Goal: Task Accomplishment & Management: Use online tool/utility

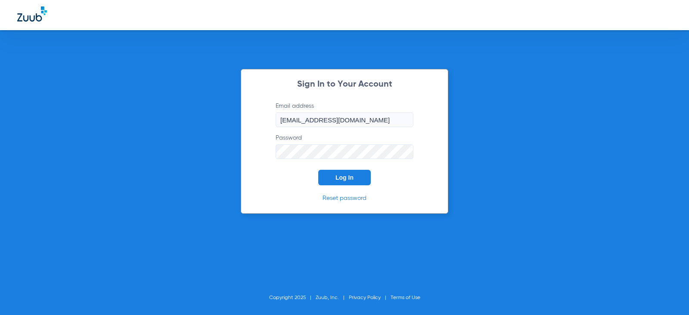
drag, startPoint x: 0, startPoint y: 0, endPoint x: 326, endPoint y: 180, distance: 372.6
click at [326, 180] on button "Log In" at bounding box center [344, 177] width 53 height 15
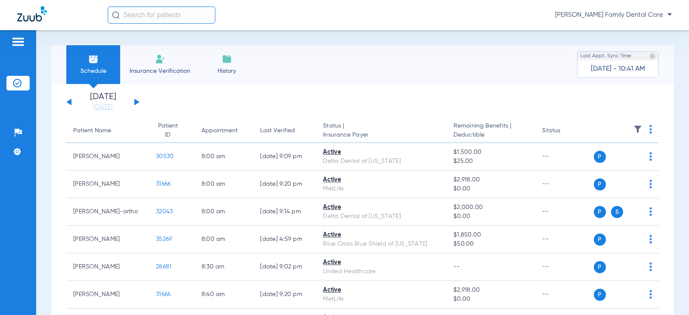
click at [138, 99] on div "[DATE] [DATE] [DATE] [DATE] [DATE] [DATE] [DATE] [DATE] [DATE] [DATE] [DATE] [D…" at bounding box center [102, 102] width 73 height 19
click at [135, 104] on button at bounding box center [136, 102] width 5 height 6
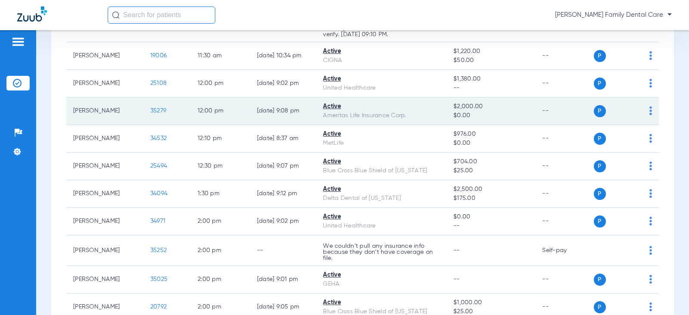
scroll to position [1162, 0]
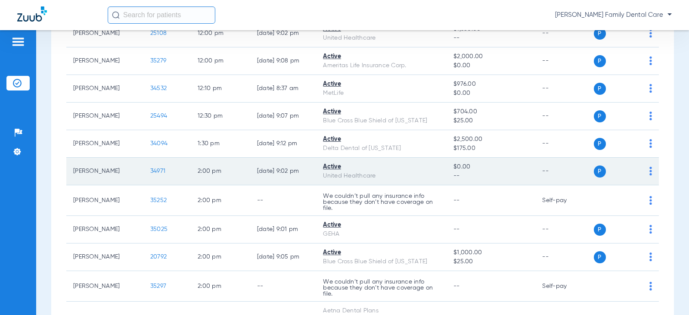
click at [153, 169] on span "34971" at bounding box center [157, 171] width 15 height 6
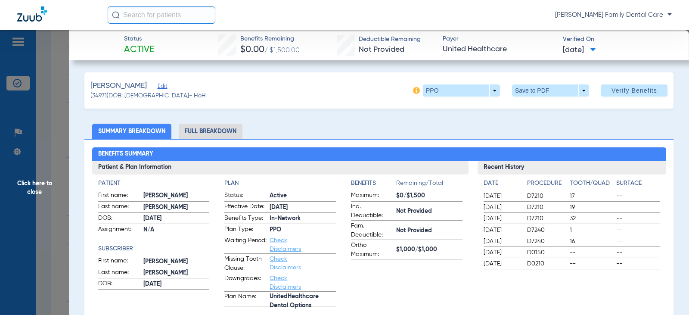
click at [32, 189] on span "Click here to close" at bounding box center [34, 187] width 69 height 315
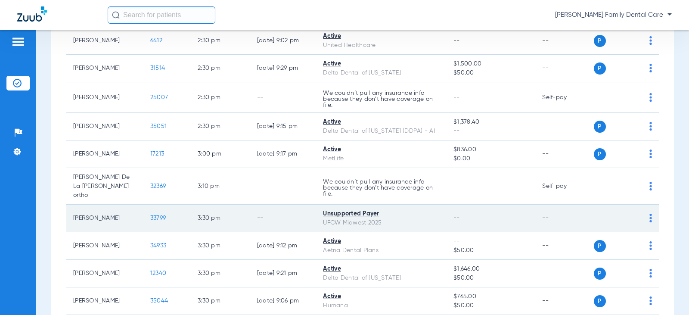
scroll to position [1464, 0]
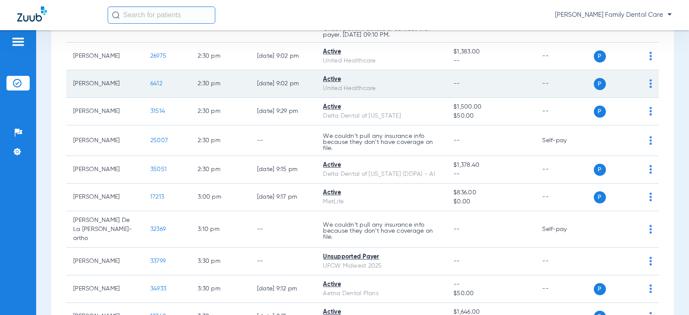
click at [157, 83] on span "6412" at bounding box center [156, 84] width 12 height 6
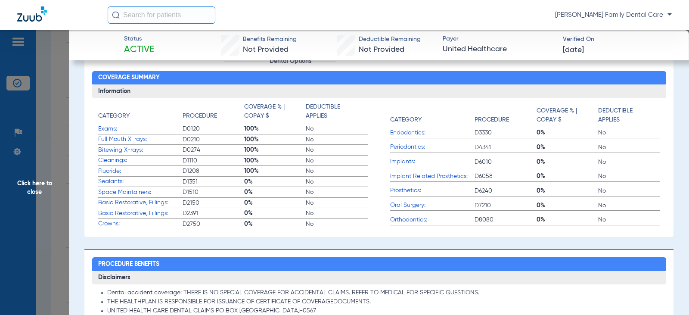
scroll to position [258, 0]
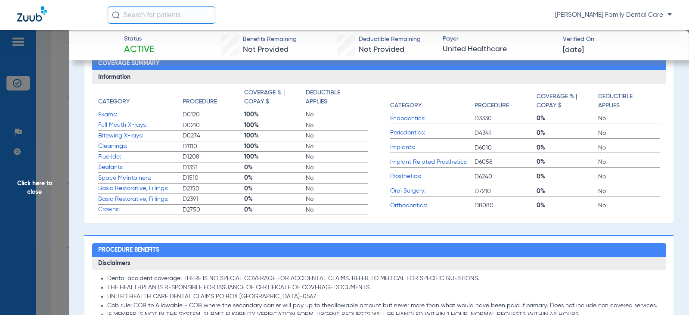
click at [27, 190] on span "Click here to close" at bounding box center [34, 187] width 69 height 315
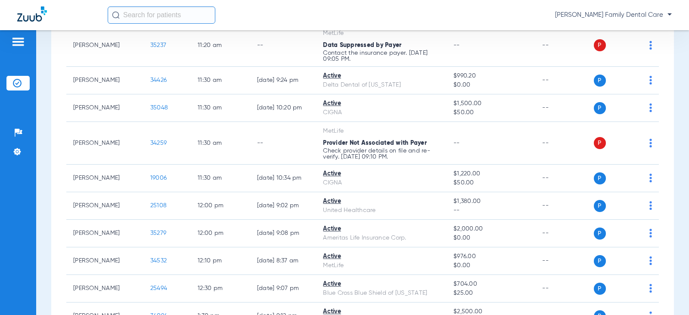
scroll to position [1033, 0]
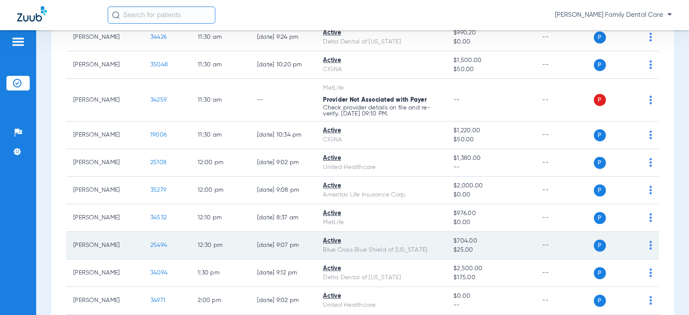
click at [150, 245] on span "25494" at bounding box center [158, 245] width 17 height 6
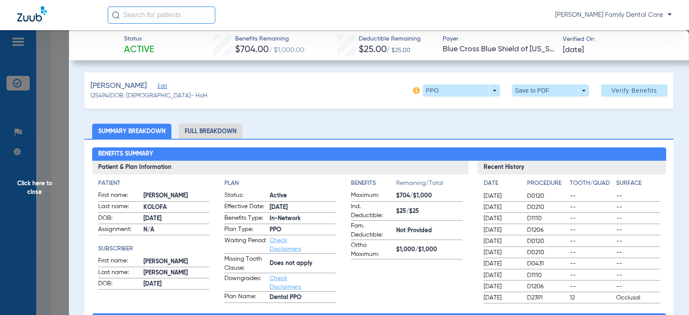
click at [25, 184] on span "Click here to close" at bounding box center [34, 187] width 69 height 315
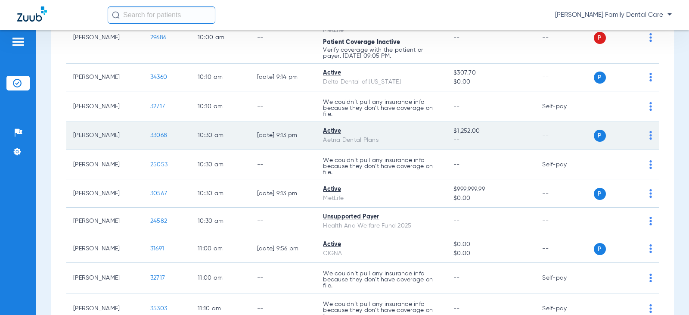
scroll to position [689, 0]
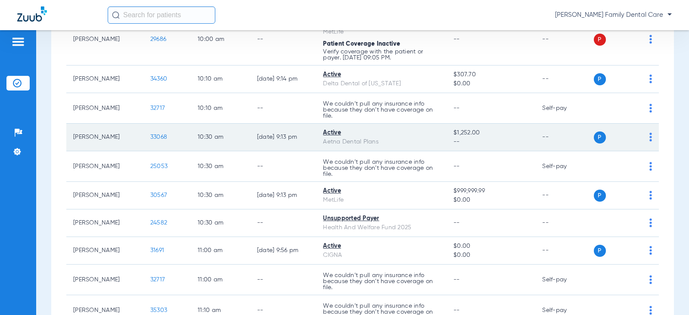
click at [157, 133] on td "33068" at bounding box center [166, 138] width 47 height 28
click at [155, 137] on span "33068" at bounding box center [158, 137] width 17 height 6
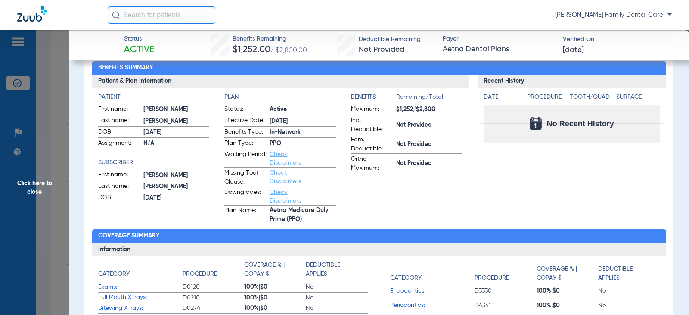
scroll to position [43, 0]
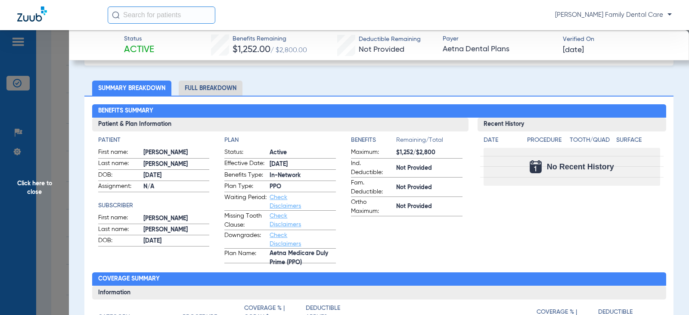
click at [28, 184] on span "Click here to close" at bounding box center [34, 187] width 69 height 315
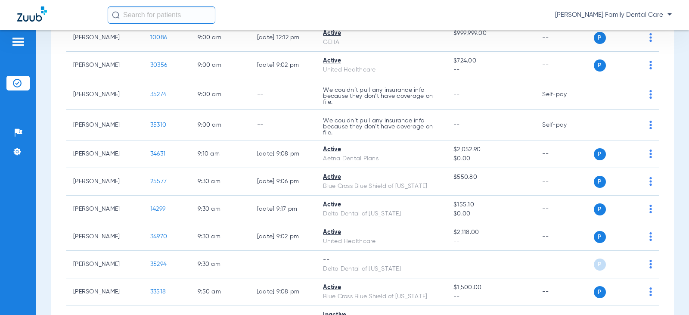
scroll to position [387, 0]
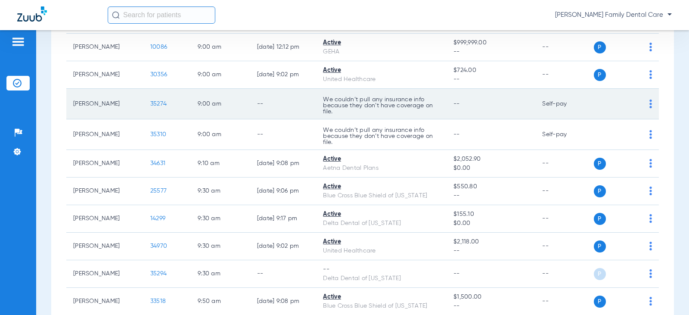
click at [148, 99] on td "35274" at bounding box center [166, 104] width 47 height 31
click at [150, 104] on span "35274" at bounding box center [158, 104] width 16 height 6
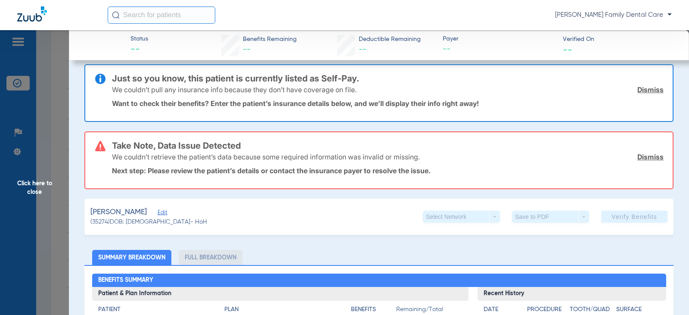
scroll to position [0, 0]
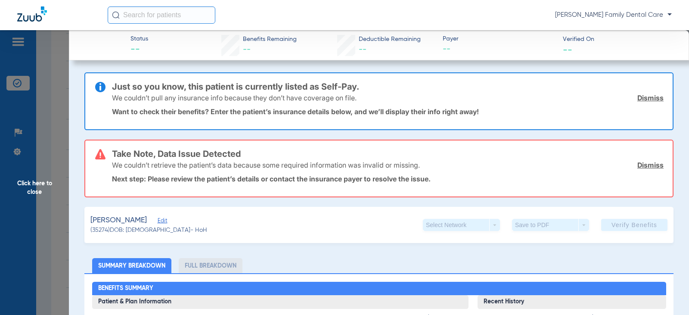
click at [22, 176] on span "Click here to close" at bounding box center [34, 187] width 69 height 315
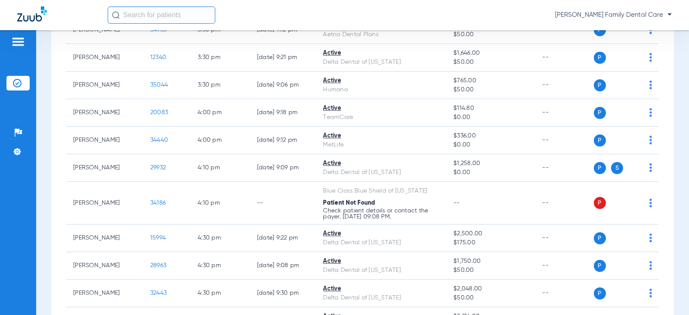
scroll to position [1722, 0]
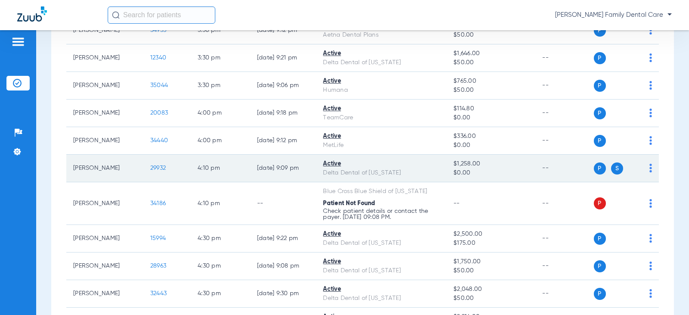
click at [155, 165] on span "29932" at bounding box center [157, 168] width 15 height 6
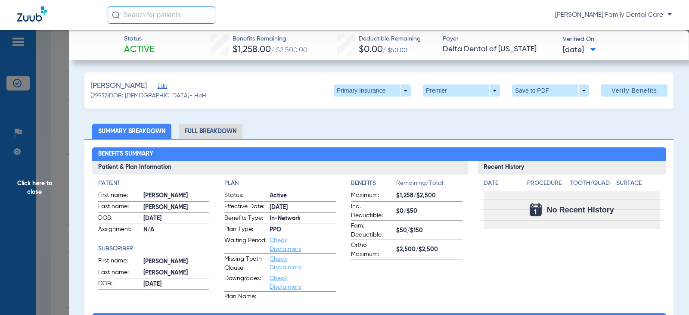
click at [31, 184] on span "Click here to close" at bounding box center [34, 187] width 69 height 315
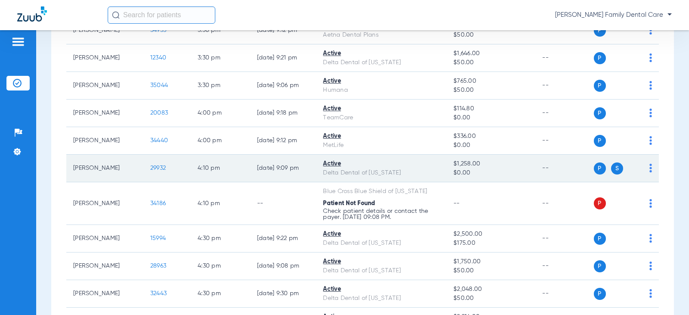
click at [150, 165] on span "29932" at bounding box center [157, 168] width 15 height 6
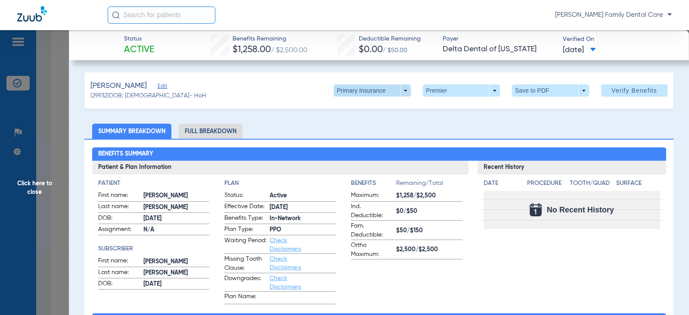
click at [397, 90] on span at bounding box center [372, 90] width 77 height 12
click at [367, 123] on span "Secondary Insurance" at bounding box center [362, 125] width 57 height 6
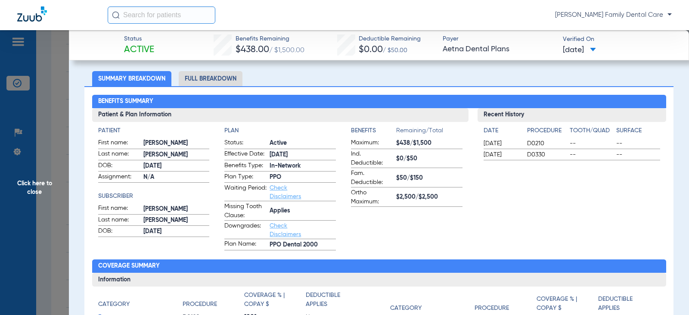
scroll to position [0, 0]
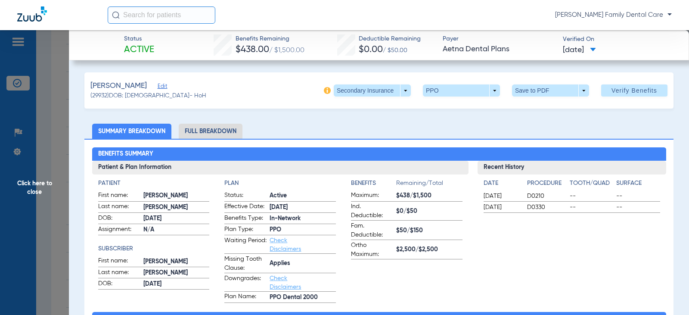
click at [33, 189] on span "Click here to close" at bounding box center [34, 187] width 69 height 315
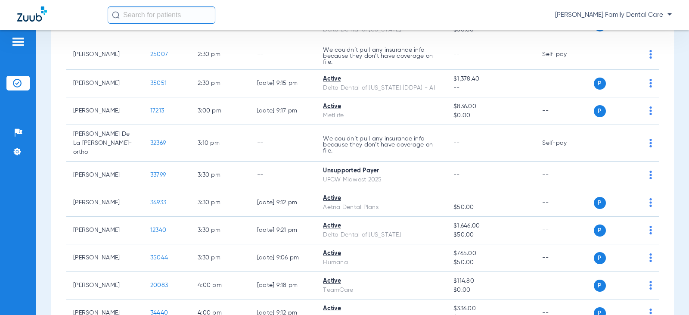
scroll to position [1507, 0]
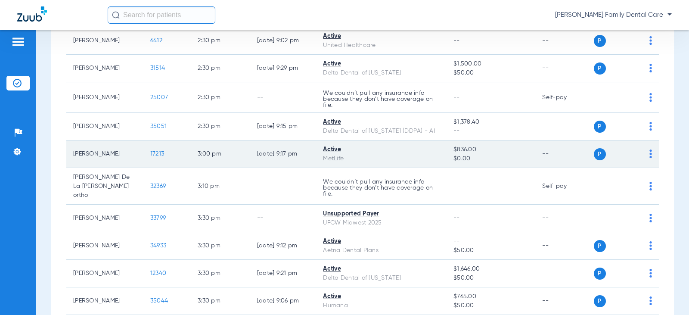
click at [150, 154] on span "17213" at bounding box center [157, 154] width 14 height 6
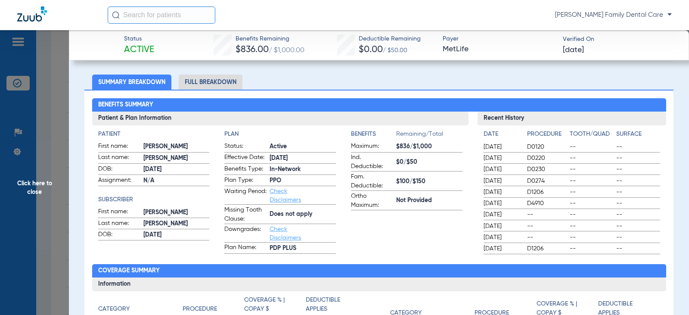
scroll to position [86, 0]
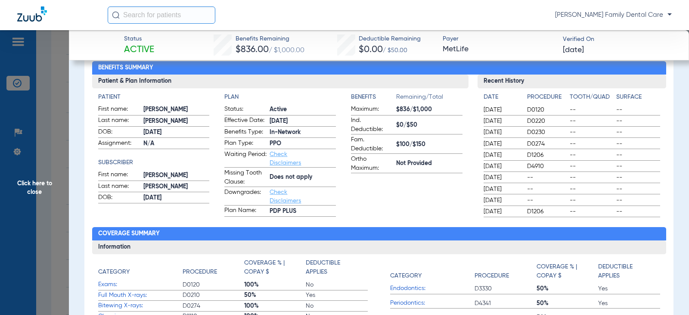
click at [31, 179] on span "Click here to close" at bounding box center [34, 187] width 69 height 315
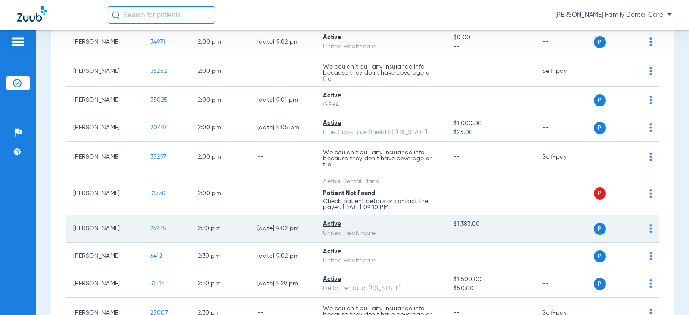
scroll to position [1248, 0]
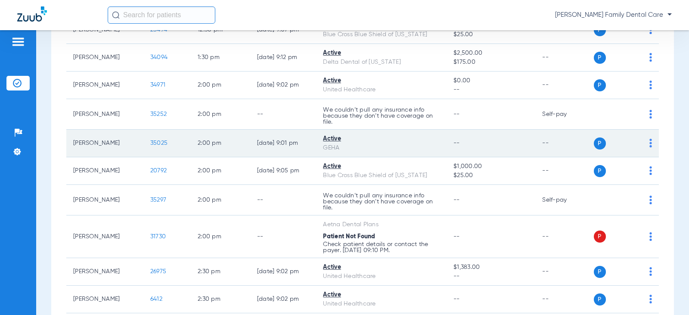
click at [154, 142] on span "35025" at bounding box center [158, 143] width 17 height 6
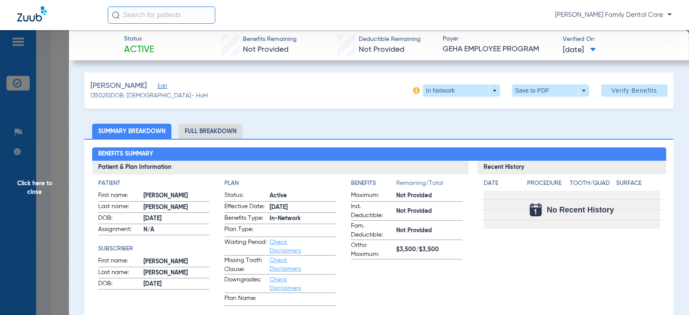
click at [28, 183] on span "Click here to close" at bounding box center [34, 187] width 69 height 315
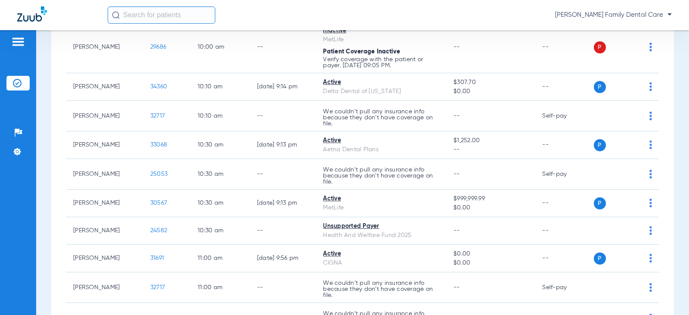
scroll to position [646, 0]
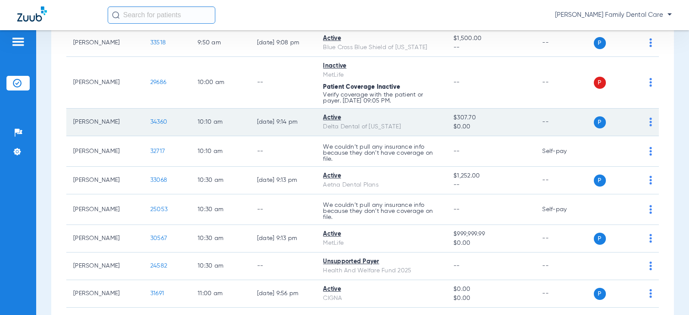
click at [150, 121] on span "34360" at bounding box center [158, 122] width 17 height 6
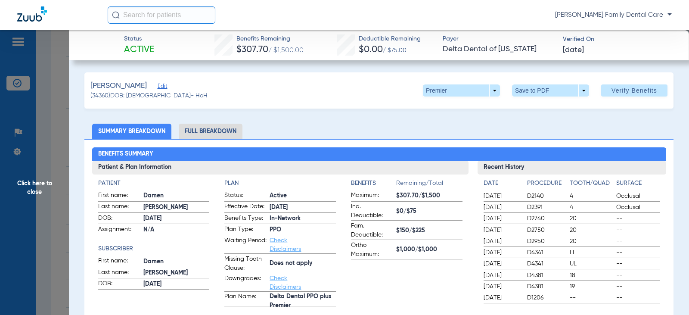
click at [27, 183] on span "Click here to close" at bounding box center [34, 187] width 69 height 315
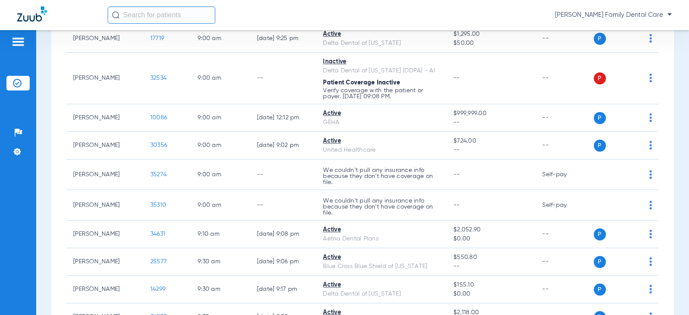
scroll to position [301, 0]
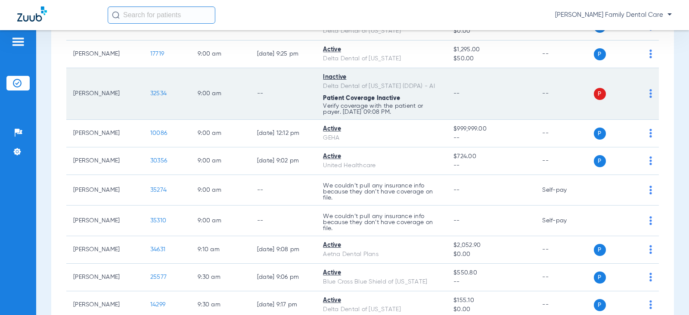
click at [152, 95] on span "32534" at bounding box center [158, 93] width 16 height 6
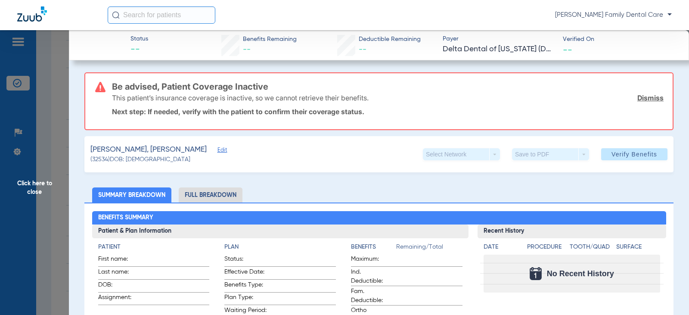
click at [26, 183] on span "Click here to close" at bounding box center [34, 187] width 69 height 315
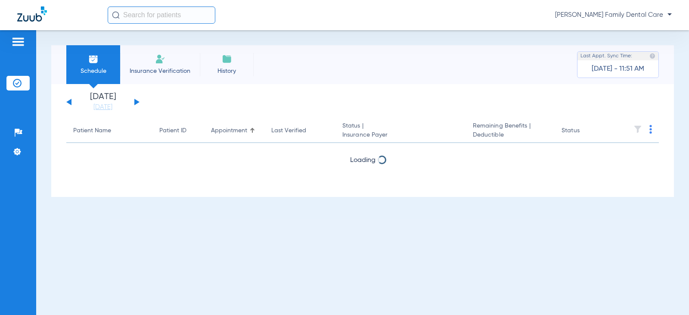
drag, startPoint x: 0, startPoint y: 0, endPoint x: 137, endPoint y: 100, distance: 169.7
click at [137, 100] on button at bounding box center [136, 102] width 5 height 6
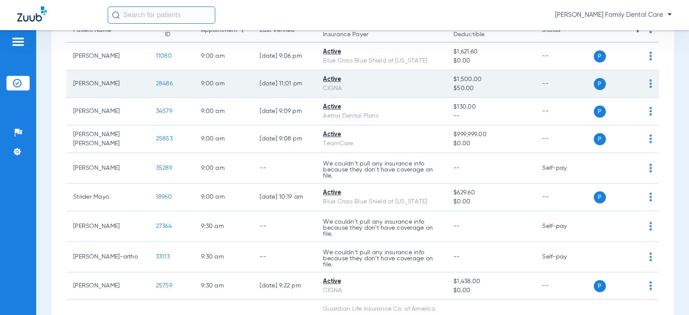
scroll to position [86, 0]
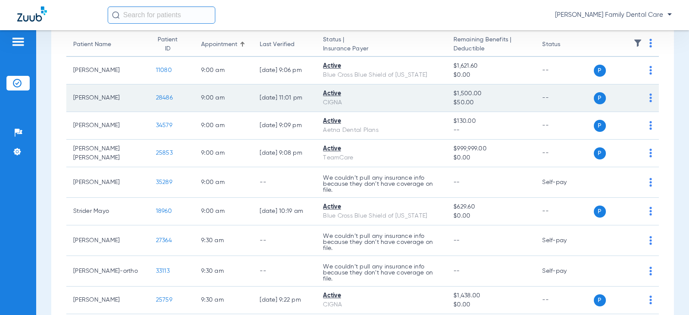
click at [156, 97] on span "28486" at bounding box center [164, 98] width 17 height 6
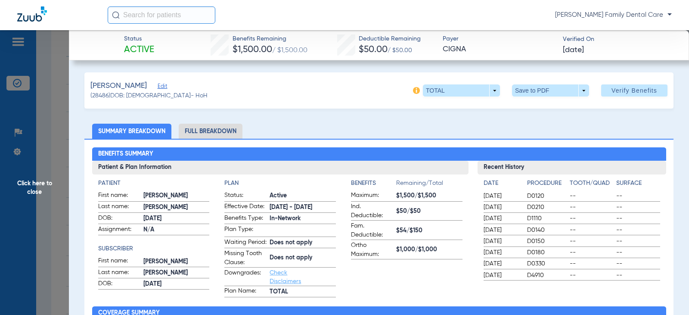
click at [32, 190] on span "Click here to close" at bounding box center [34, 187] width 69 height 315
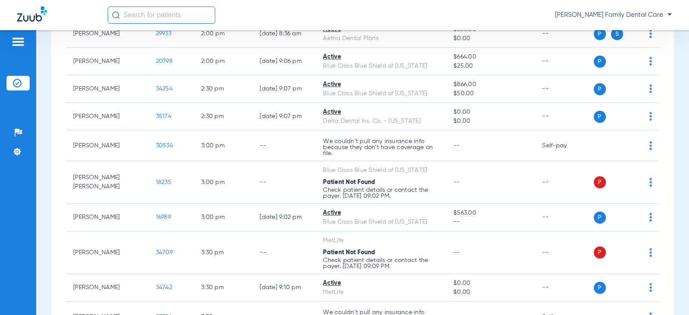
scroll to position [1248, 0]
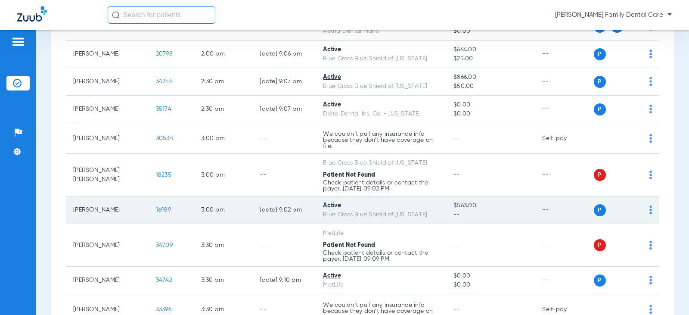
click at [156, 208] on span "16989" at bounding box center [163, 210] width 15 height 6
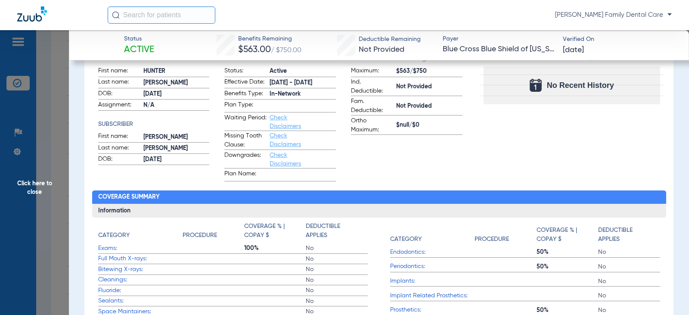
scroll to position [129, 0]
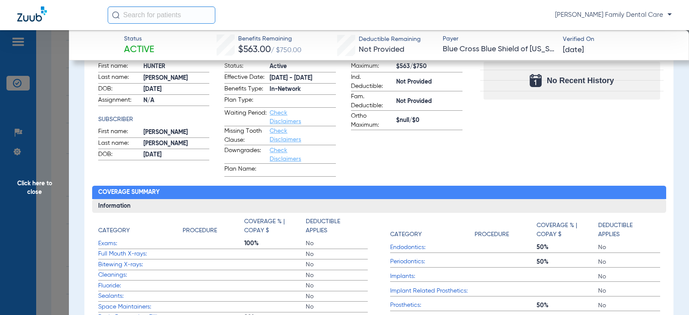
click at [34, 180] on span "Click here to close" at bounding box center [34, 187] width 69 height 315
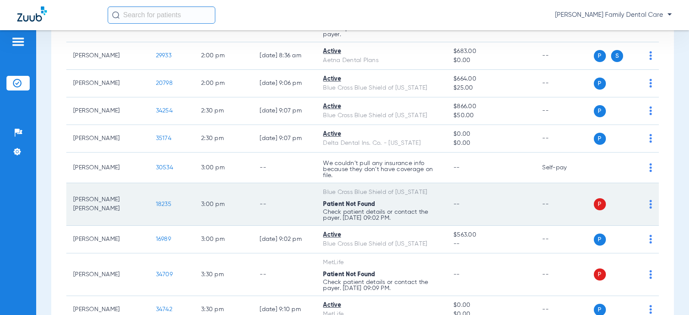
scroll to position [1162, 0]
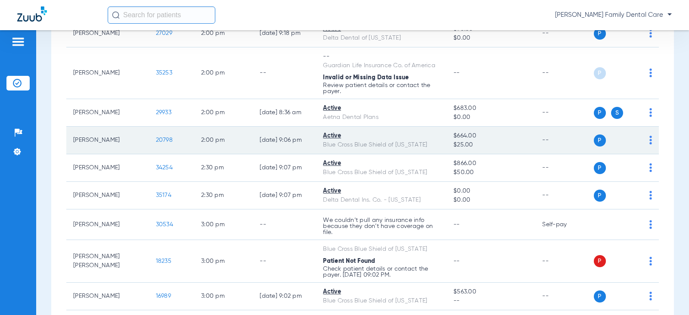
click at [156, 139] on span "20798" at bounding box center [164, 140] width 17 height 6
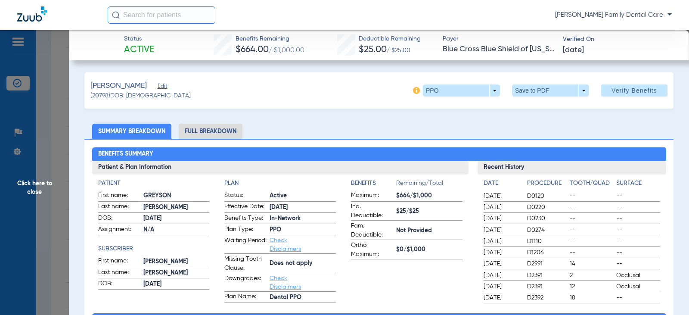
click at [40, 180] on span "Click here to close" at bounding box center [34, 187] width 69 height 315
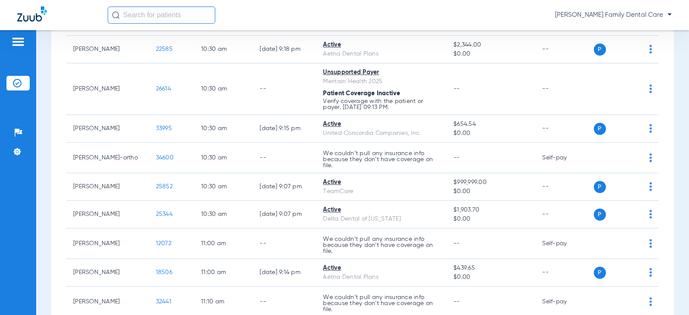
scroll to position [517, 0]
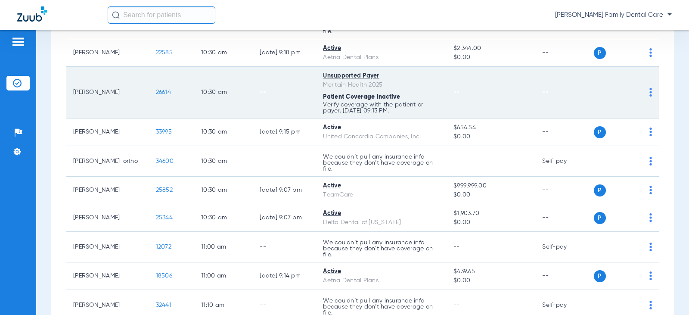
click at [156, 93] on span "26614" at bounding box center [163, 92] width 15 height 6
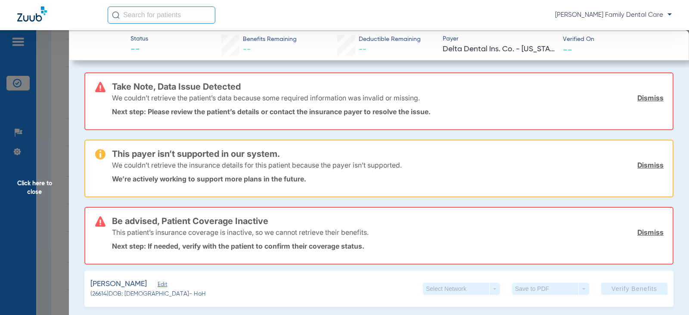
click at [27, 192] on span "Click here to close" at bounding box center [34, 187] width 69 height 315
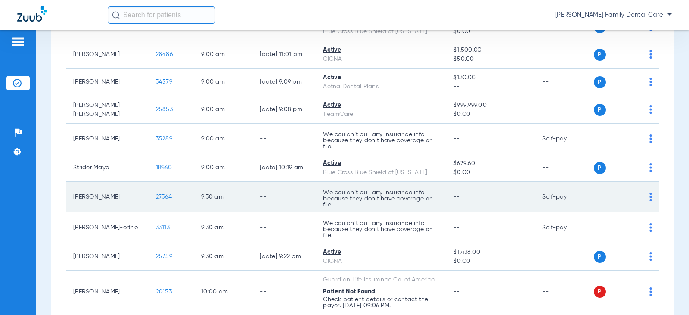
scroll to position [129, 0]
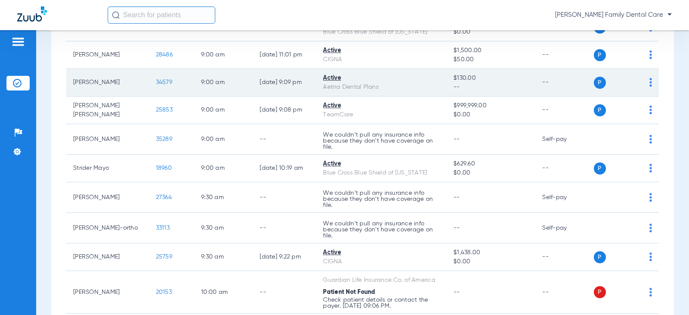
click at [156, 81] on span "34579" at bounding box center [164, 82] width 16 height 6
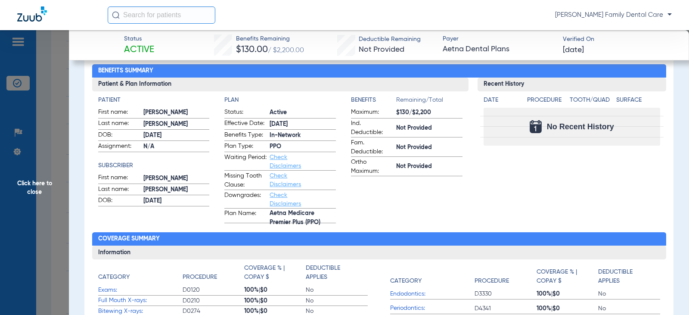
scroll to position [0, 0]
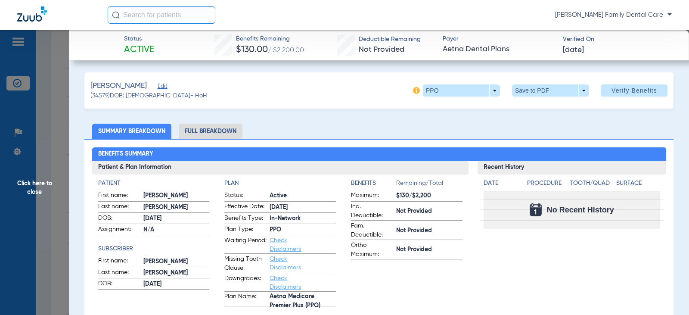
click at [23, 184] on span "Click here to close" at bounding box center [34, 187] width 69 height 315
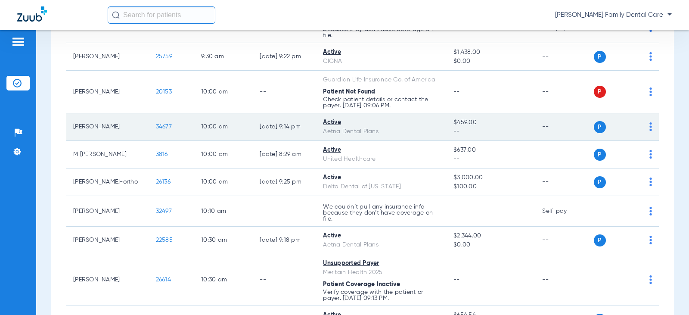
scroll to position [387, 0]
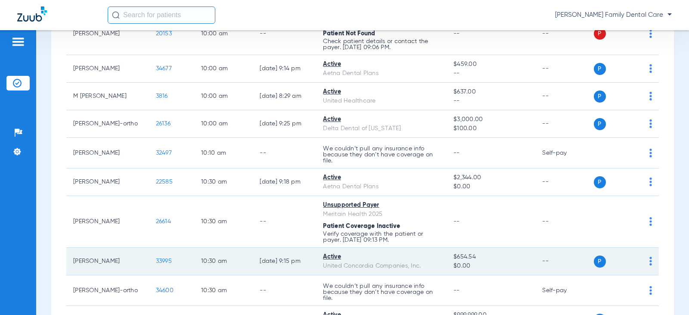
click at [156, 260] on span "33995" at bounding box center [164, 261] width 16 height 6
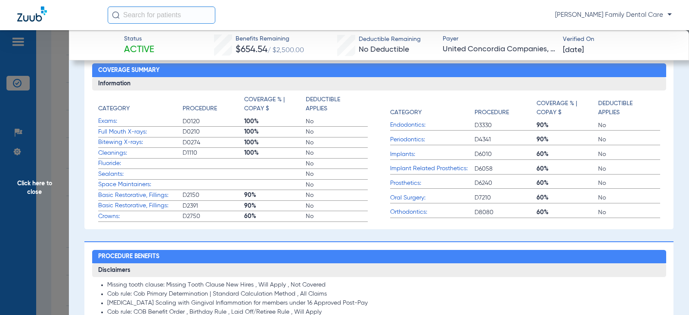
scroll to position [301, 0]
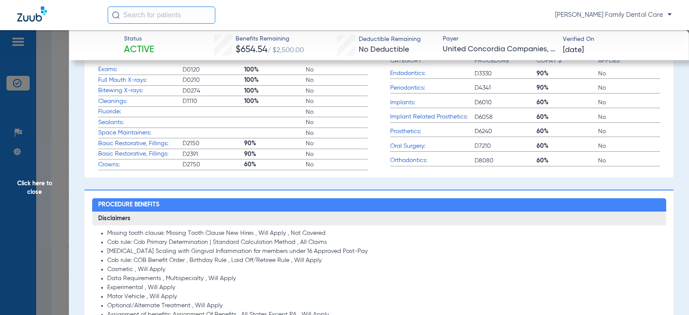
click at [37, 180] on span "Click here to close" at bounding box center [34, 187] width 69 height 315
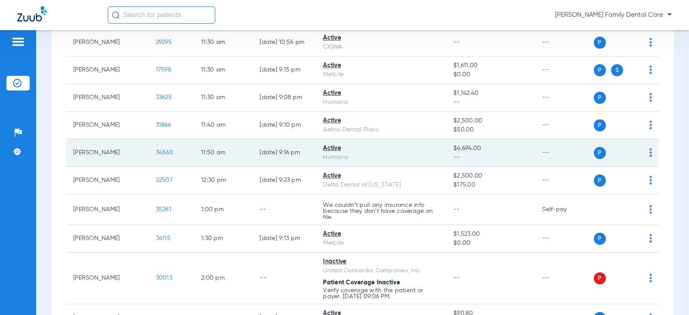
scroll to position [990, 0]
